Goal: Transaction & Acquisition: Download file/media

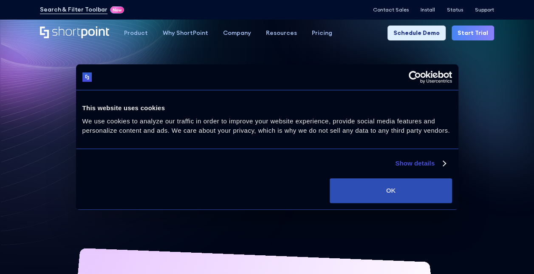
click at [368, 196] on button "OK" at bounding box center [391, 190] width 122 height 25
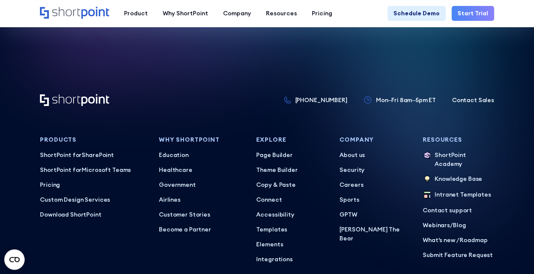
scroll to position [3607, 0]
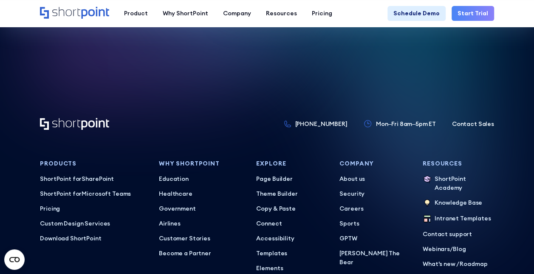
click at [465, 62] on icon at bounding box center [226, 18] width 536 height 324
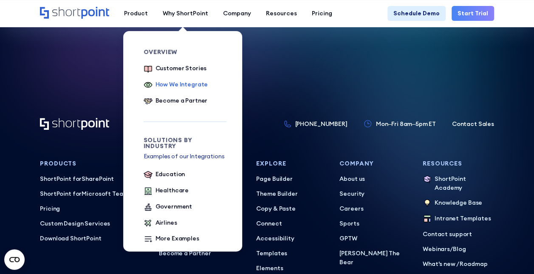
click at [187, 84] on div "How We Integrate" at bounding box center [182, 84] width 53 height 9
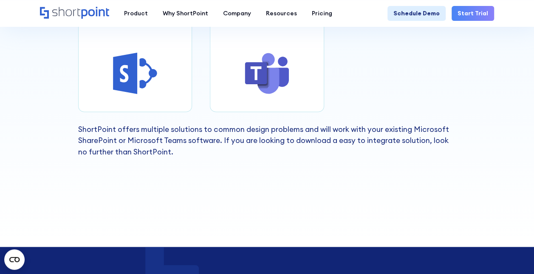
scroll to position [269, 0]
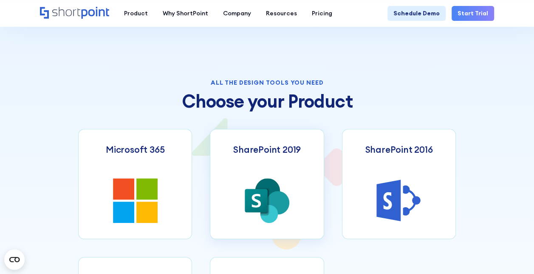
click at [257, 186] on icon at bounding box center [267, 191] width 25 height 26
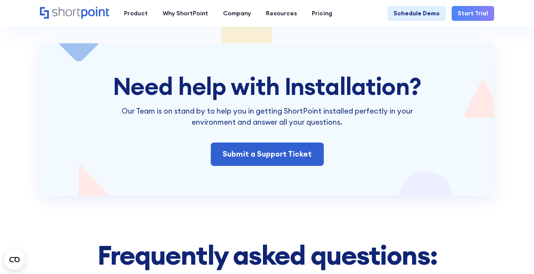
scroll to position [1190, 0]
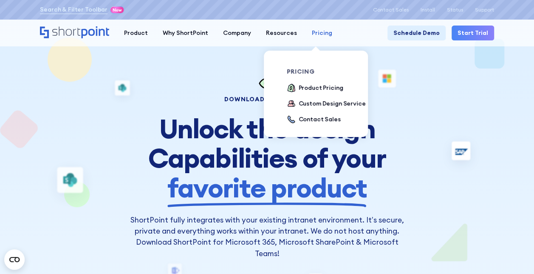
click at [315, 36] on div "Pricing" at bounding box center [322, 32] width 20 height 9
click at [315, 85] on div "Product Pricing" at bounding box center [321, 87] width 45 height 9
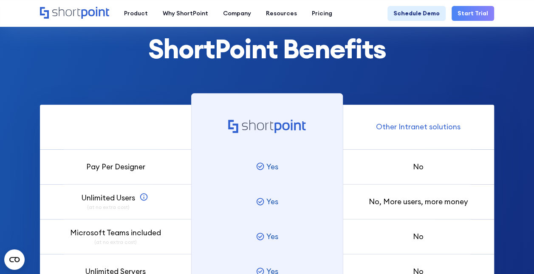
scroll to position [298, 0]
